Goal: Navigation & Orientation: Find specific page/section

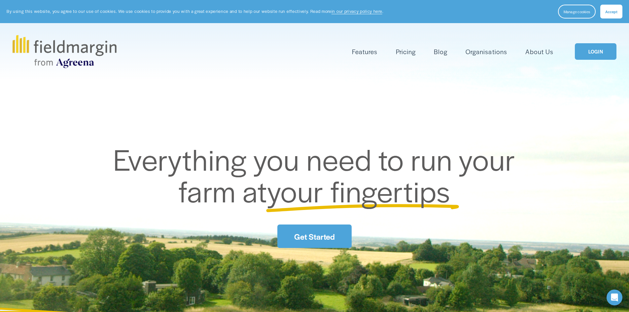
click at [593, 51] on link "LOGIN" at bounding box center [596, 51] width 42 height 17
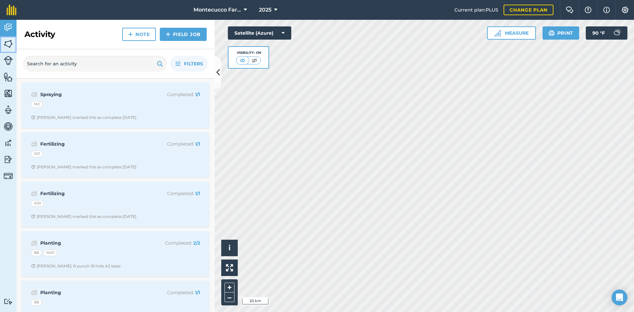
click at [9, 46] on img at bounding box center [8, 44] width 9 height 10
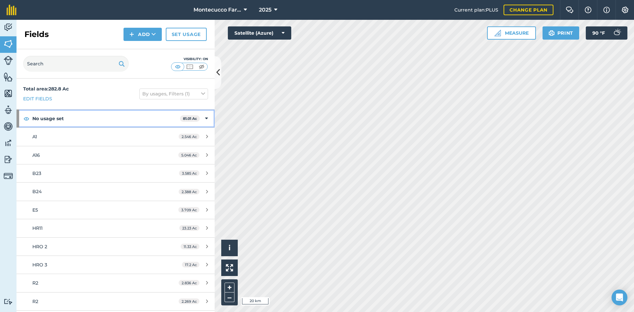
click at [205, 117] on icon at bounding box center [206, 118] width 3 height 7
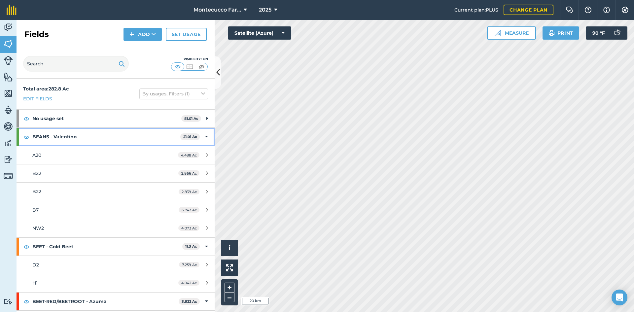
click at [205, 134] on icon at bounding box center [206, 136] width 3 height 7
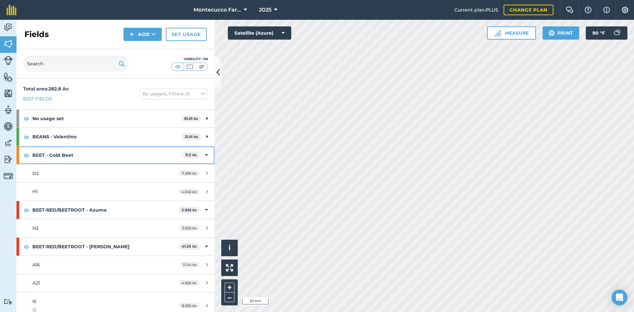
click at [205, 155] on icon at bounding box center [206, 155] width 3 height 7
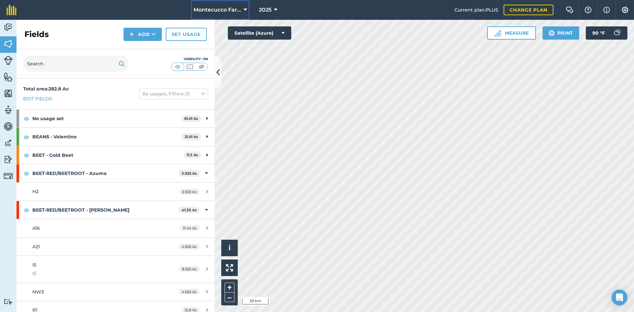
click at [244, 10] on icon at bounding box center [245, 10] width 3 height 8
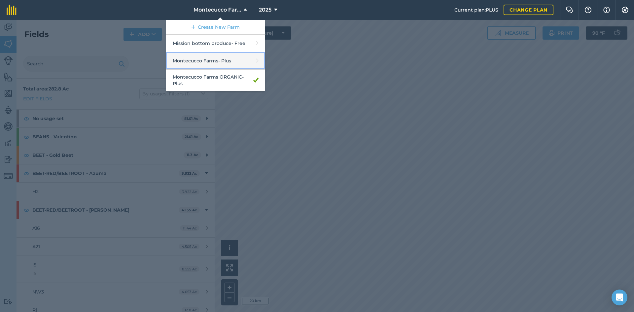
click at [227, 59] on link "Montecucco Farms - Plus" at bounding box center [215, 60] width 99 height 17
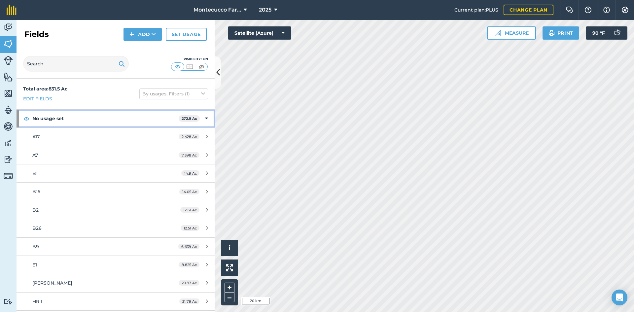
click at [205, 118] on icon at bounding box center [206, 118] width 3 height 7
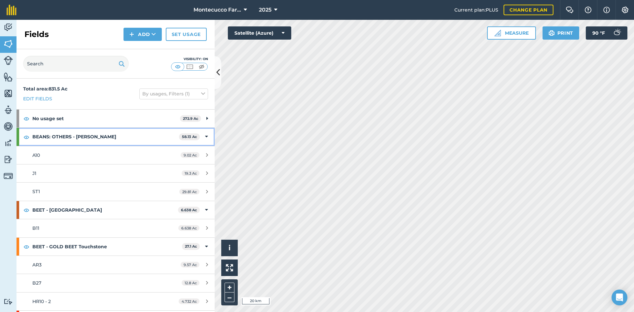
click at [204, 136] on div "BEANS: OTHERS - Valentino 58.13 Ac" at bounding box center [116, 137] width 198 height 18
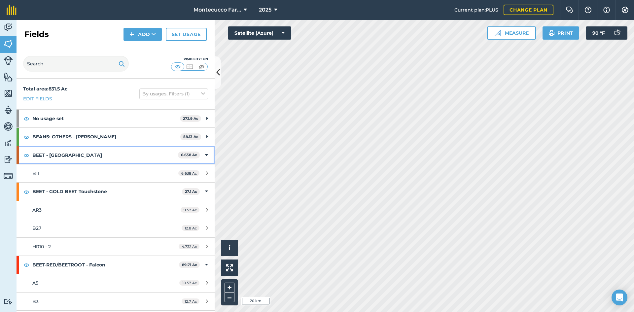
click at [205, 155] on icon at bounding box center [206, 155] width 3 height 7
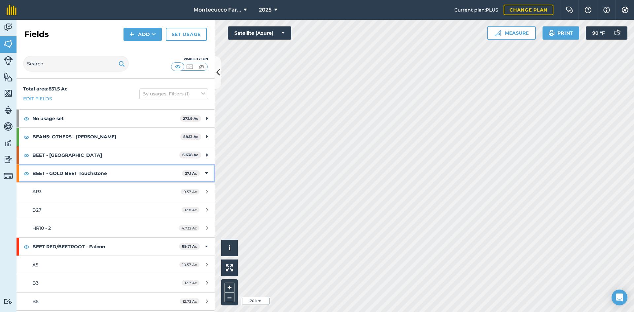
click at [205, 173] on icon at bounding box center [206, 173] width 3 height 7
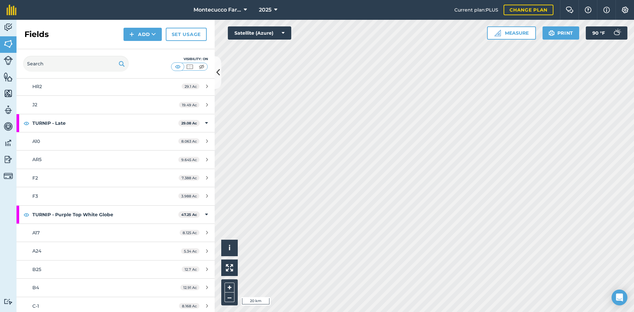
scroll to position [912, 0]
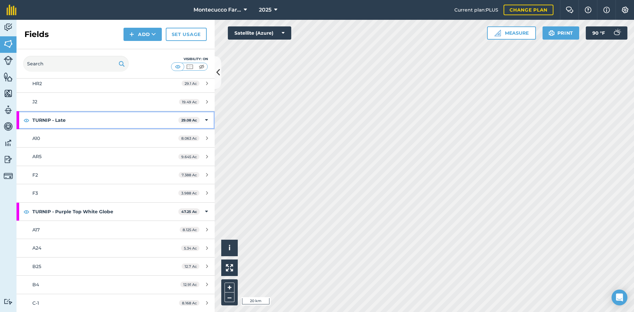
click at [205, 122] on icon at bounding box center [206, 120] width 3 height 7
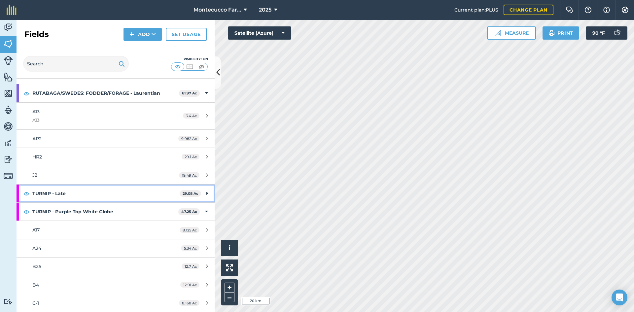
scroll to position [839, 0]
click at [206, 192] on icon at bounding box center [207, 193] width 2 height 7
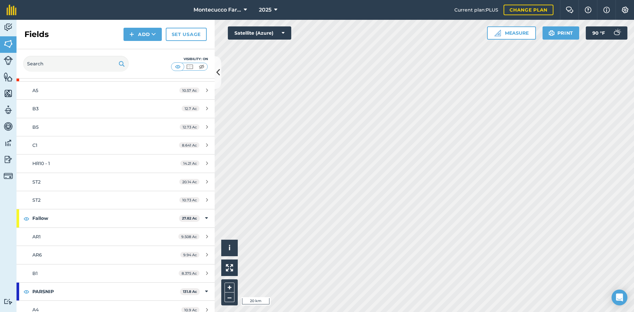
scroll to position [0, 0]
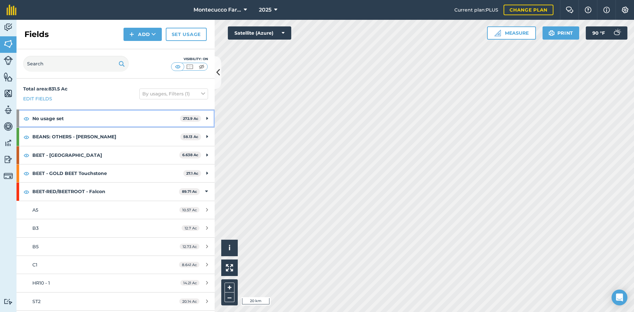
click at [206, 117] on icon at bounding box center [207, 118] width 2 height 7
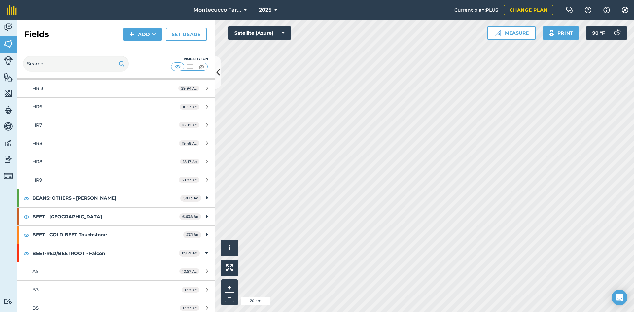
scroll to position [198, 0]
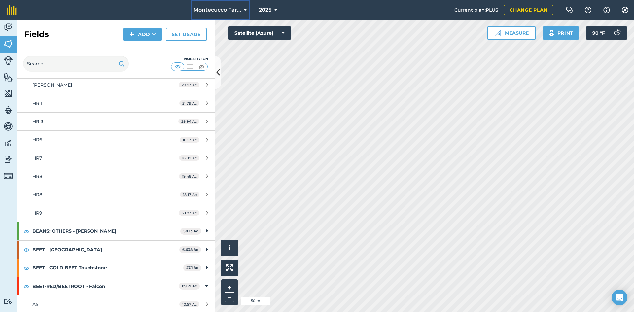
click at [245, 10] on icon at bounding box center [245, 10] width 3 height 8
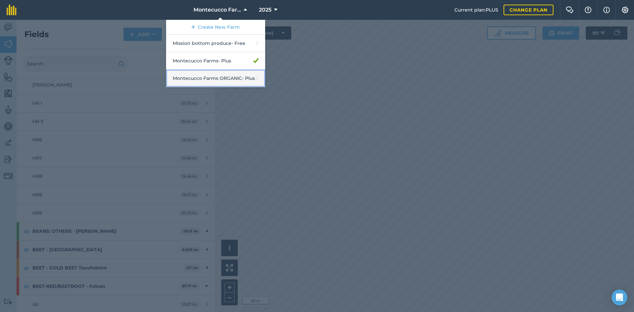
click at [216, 79] on link "Montecucco Farms ORGANIC - Plus" at bounding box center [215, 78] width 99 height 17
